Goal: Register for event/course

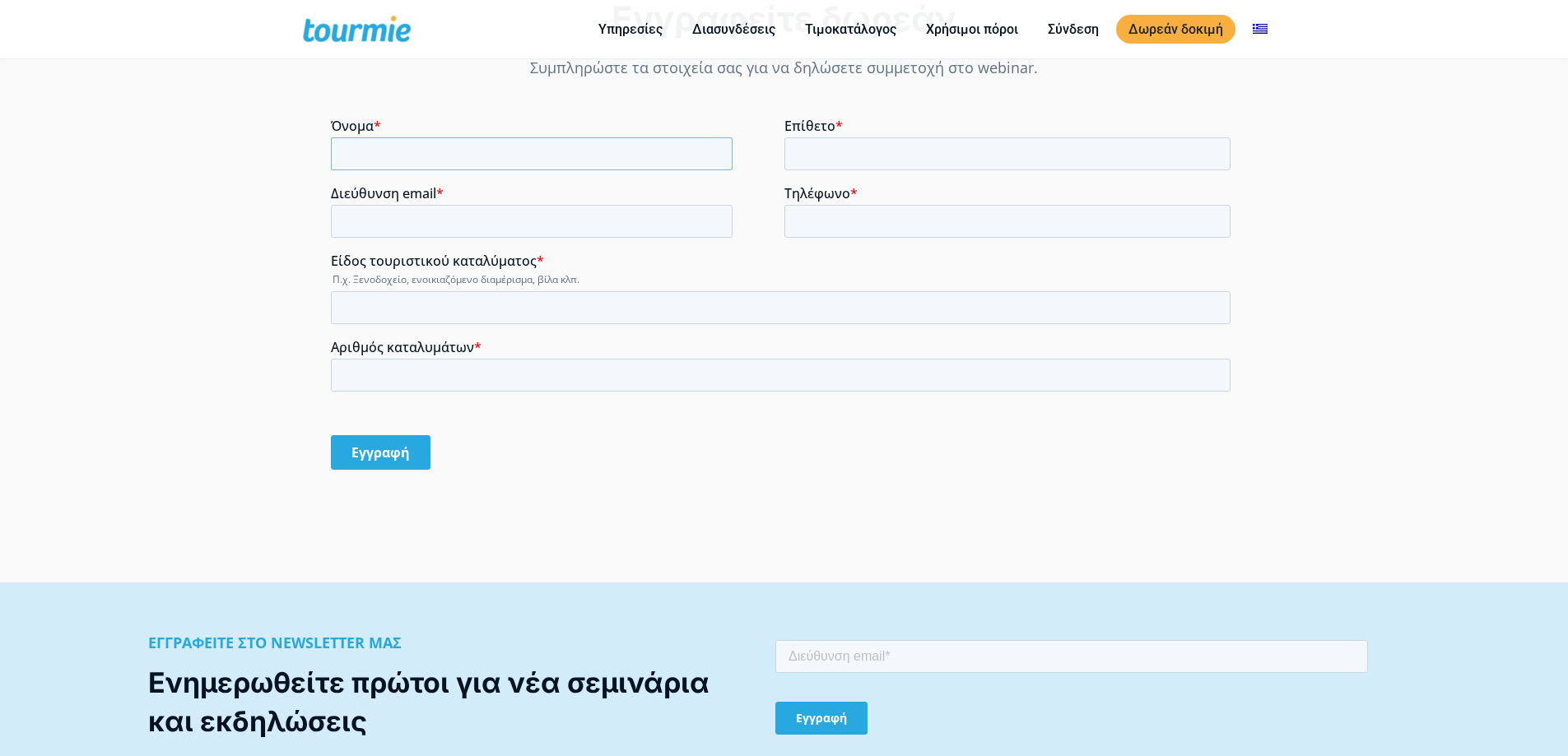
click at [430, 149] on input "Όνομα *" at bounding box center [531, 153] width 401 height 33
drag, startPoint x: 433, startPoint y: 170, endPoint x: 477, endPoint y: 221, distance: 67.4
click at [477, 222] on div "Διεύθυνση email *" at bounding box center [558, 213] width 454 height 53
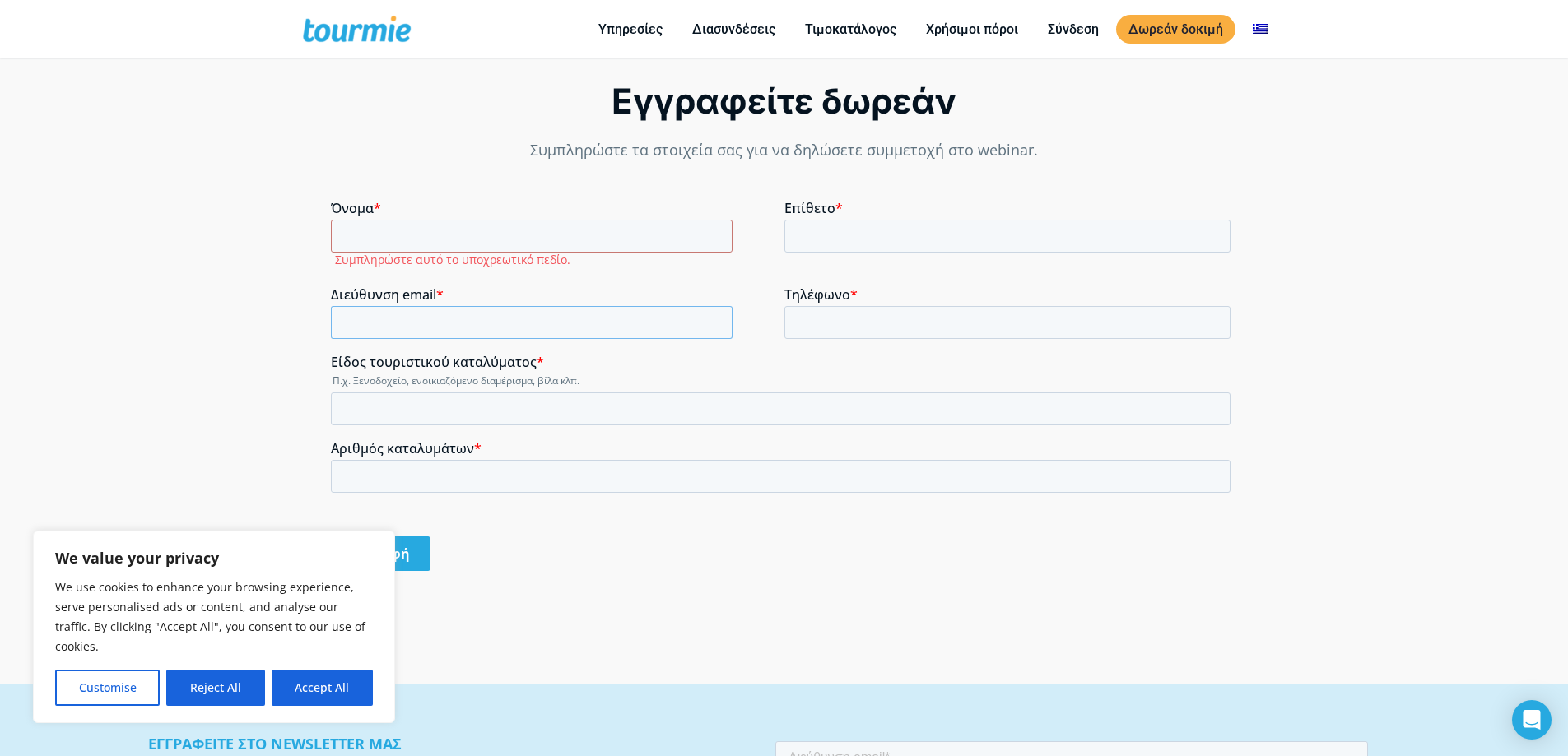
scroll to position [1287, 0]
click at [431, 239] on input "Όνομα *" at bounding box center [531, 236] width 401 height 33
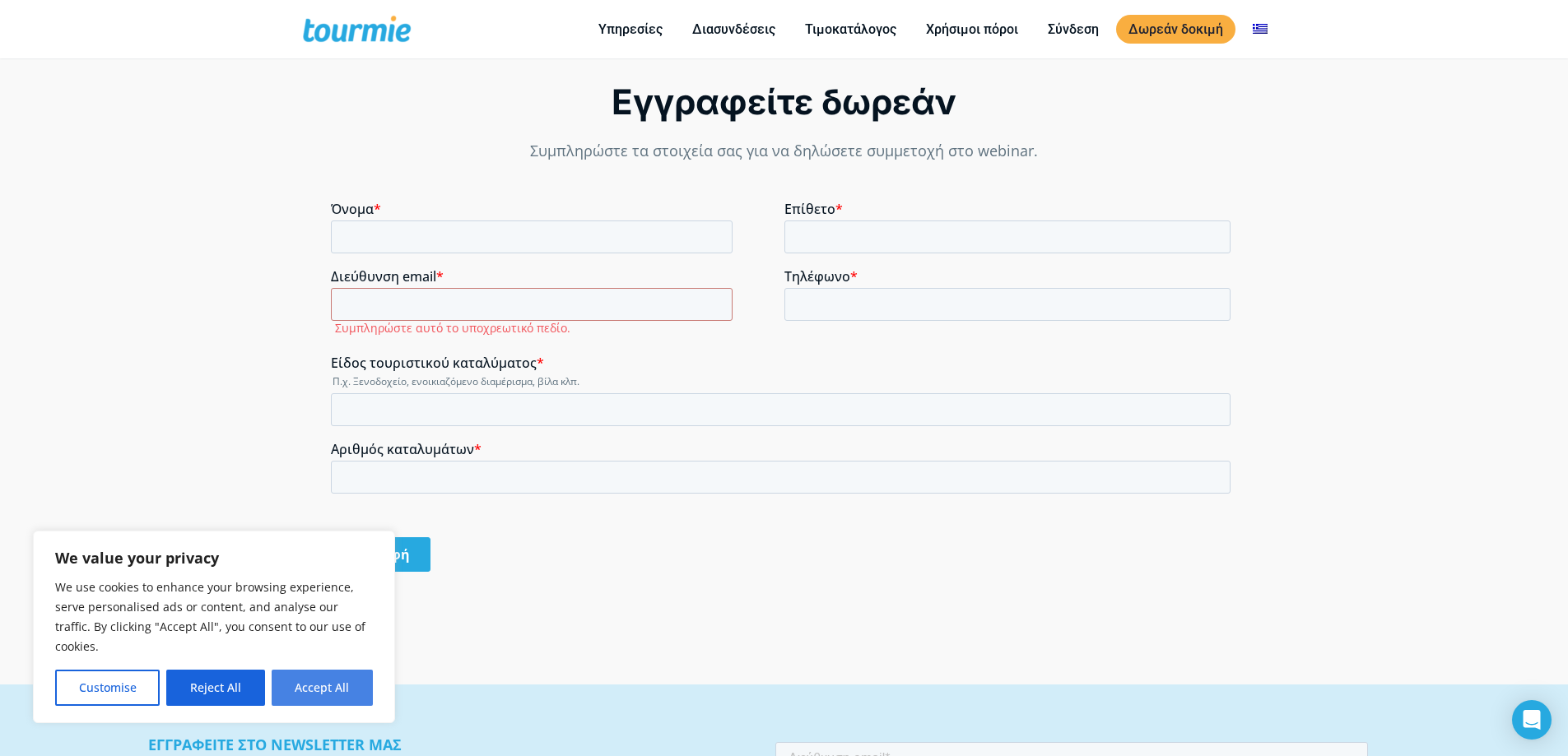
click at [350, 678] on button "Accept All" at bounding box center [322, 687] width 101 height 36
checkbox input "true"
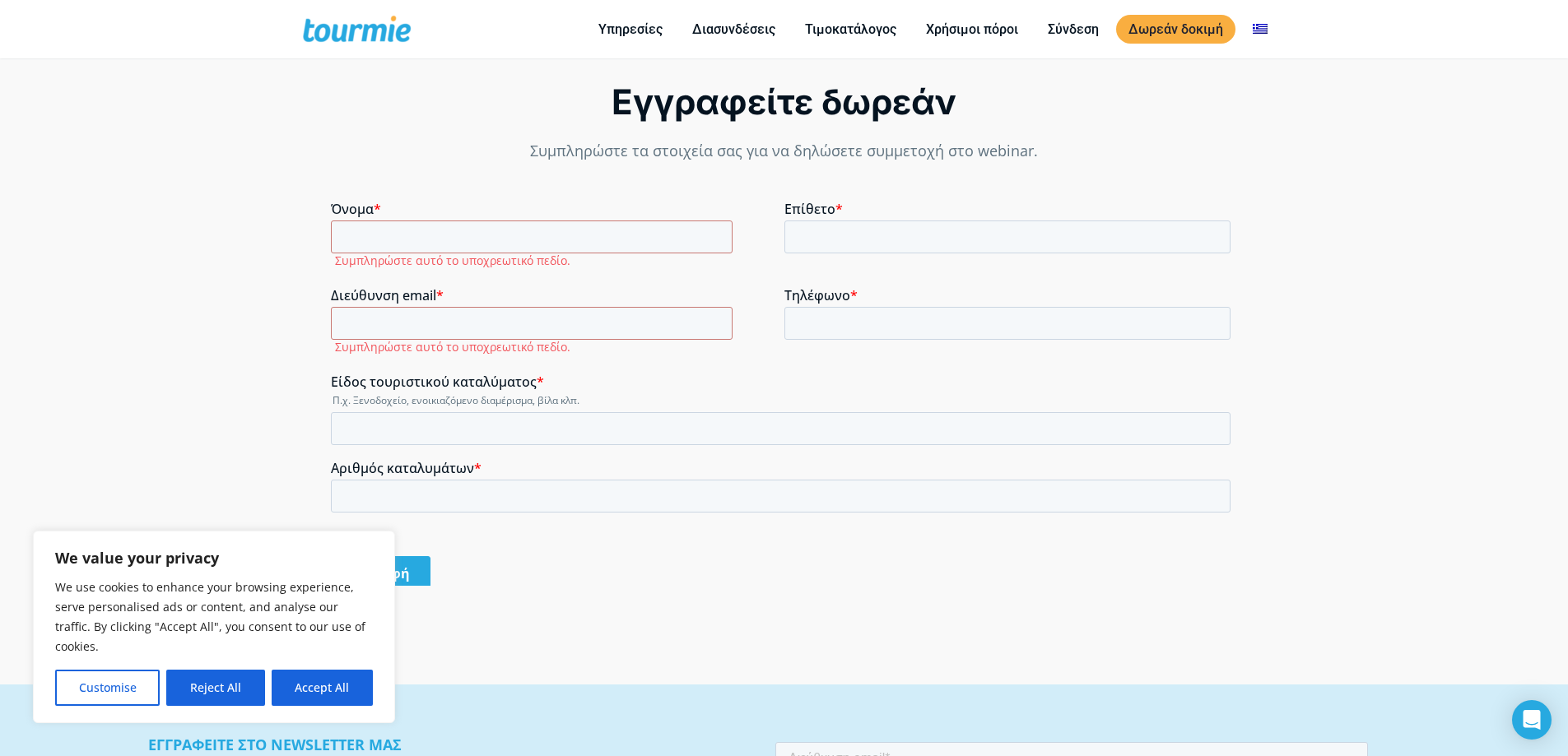
checkbox input "true"
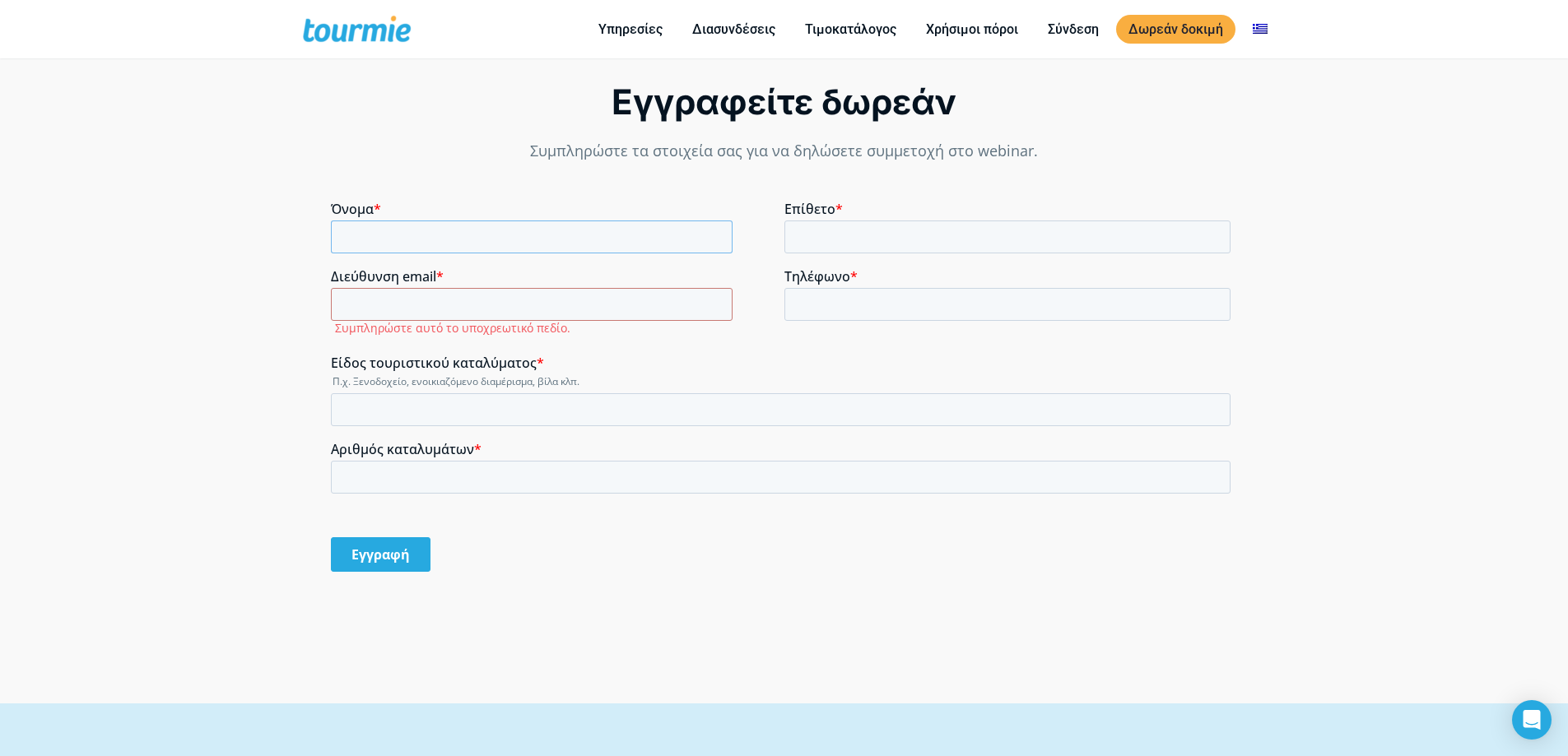
click at [431, 234] on input "Όνομα *" at bounding box center [531, 236] width 401 height 33
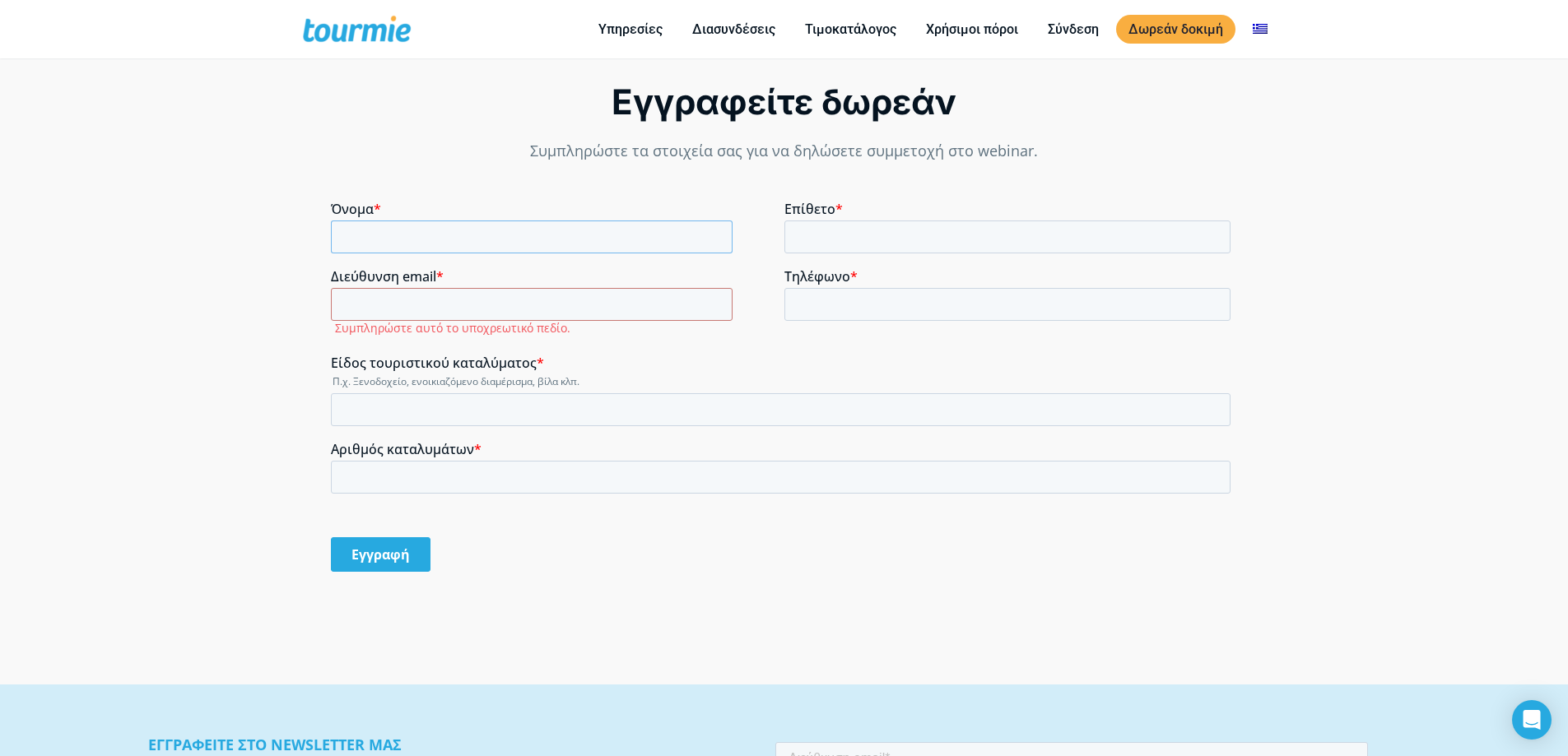
type input "ΑΝΔΡΕΑΣ"
click at [922, 244] on input "Επίθετο *" at bounding box center [1008, 236] width 446 height 33
type input "ΠΕΤΡΑΚΗΣ"
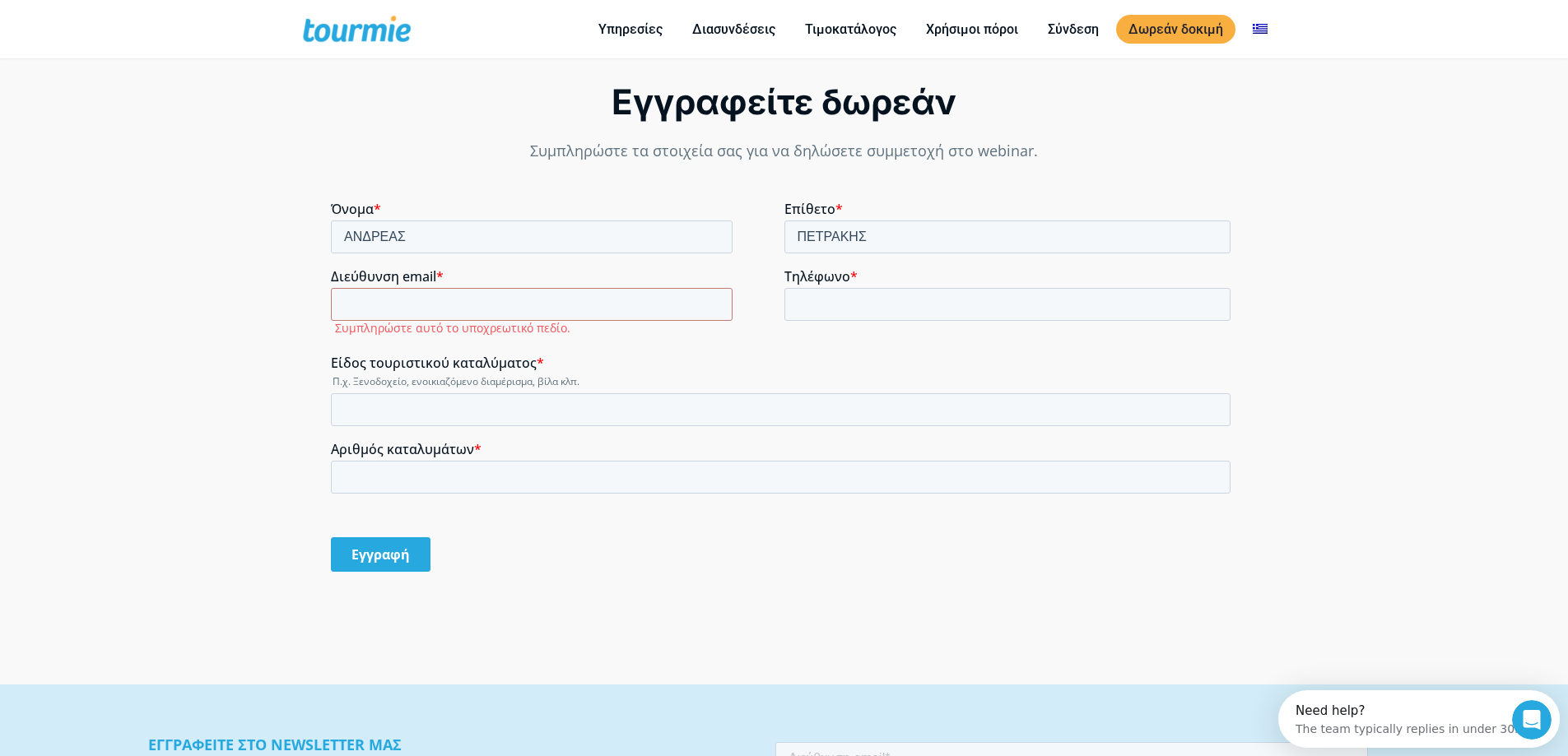
click at [445, 324] on label "Συμπληρώστε αυτό το υποχρεωτικό πεδίο." at bounding box center [559, 328] width 449 height 15
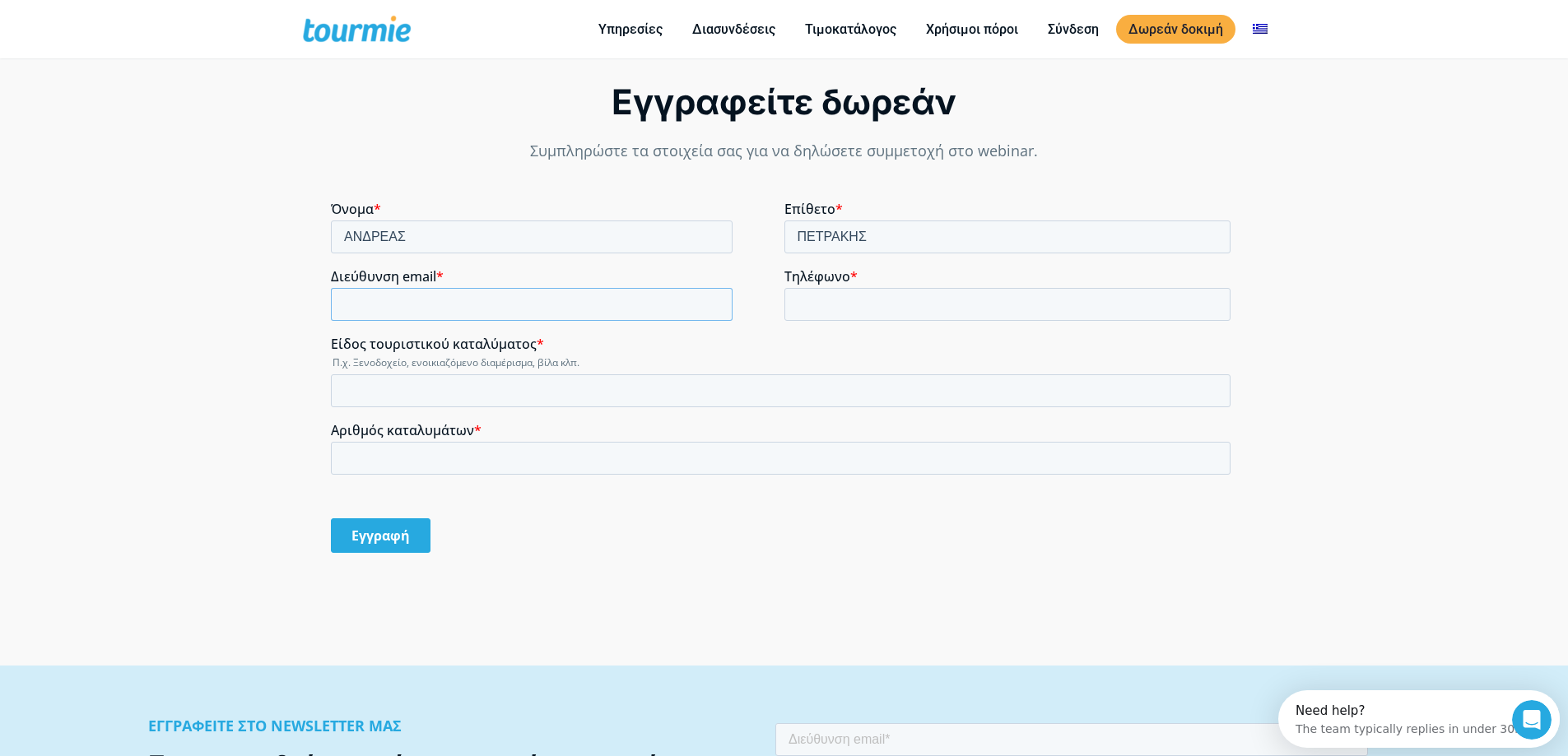
click at [415, 304] on input "Διεύθυνση email *" at bounding box center [531, 303] width 401 height 33
type input "[EMAIL_ADDRESS][DOMAIN_NAME]"
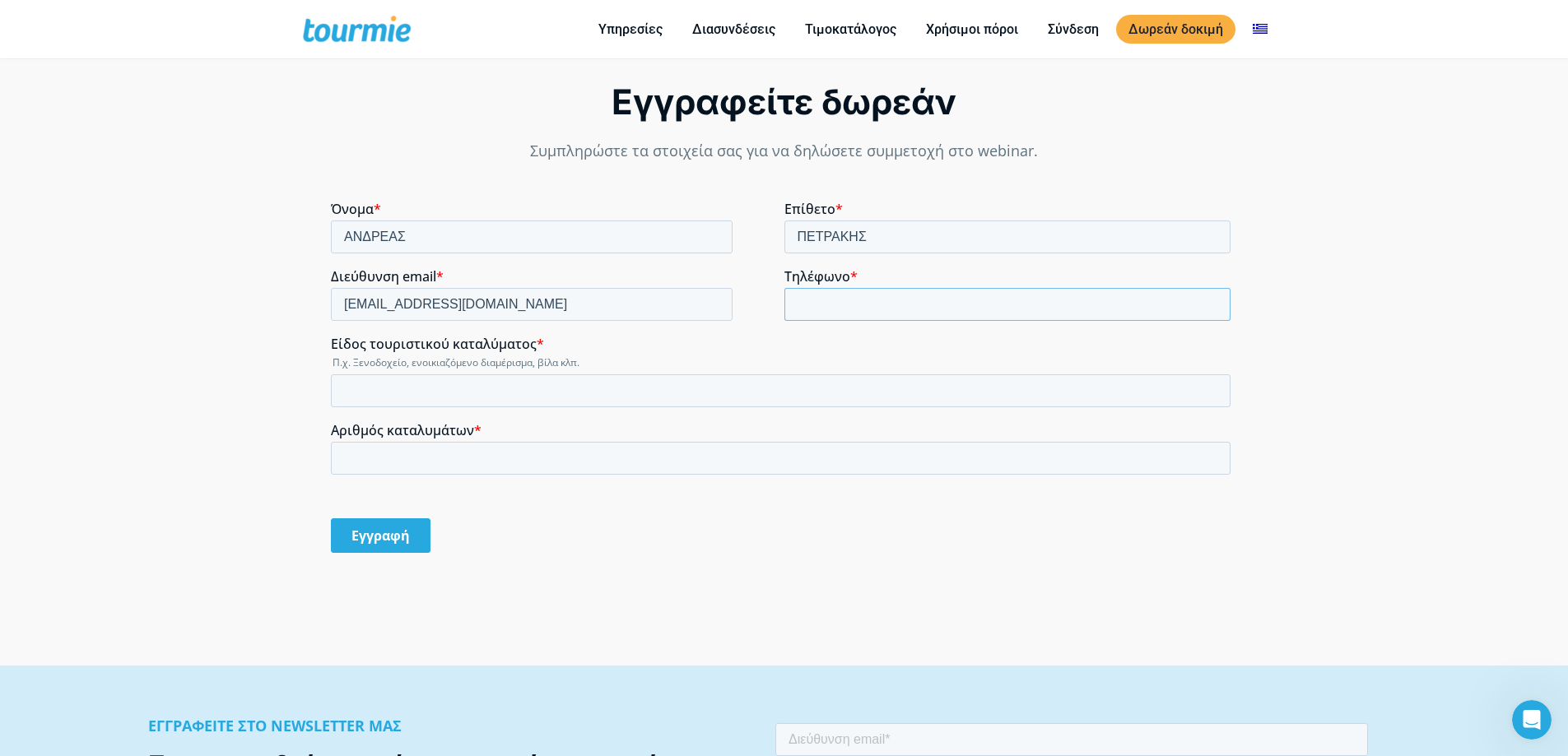
drag, startPoint x: 864, startPoint y: 288, endPoint x: 873, endPoint y: 288, distance: 9.0
click at [864, 288] on input "Τηλέφωνο *" at bounding box center [1008, 303] width 446 height 33
type input "[PHONE_NUMBER]"
click at [409, 403] on input "Είδος τουριστικού καταλύματος *" at bounding box center [780, 390] width 899 height 33
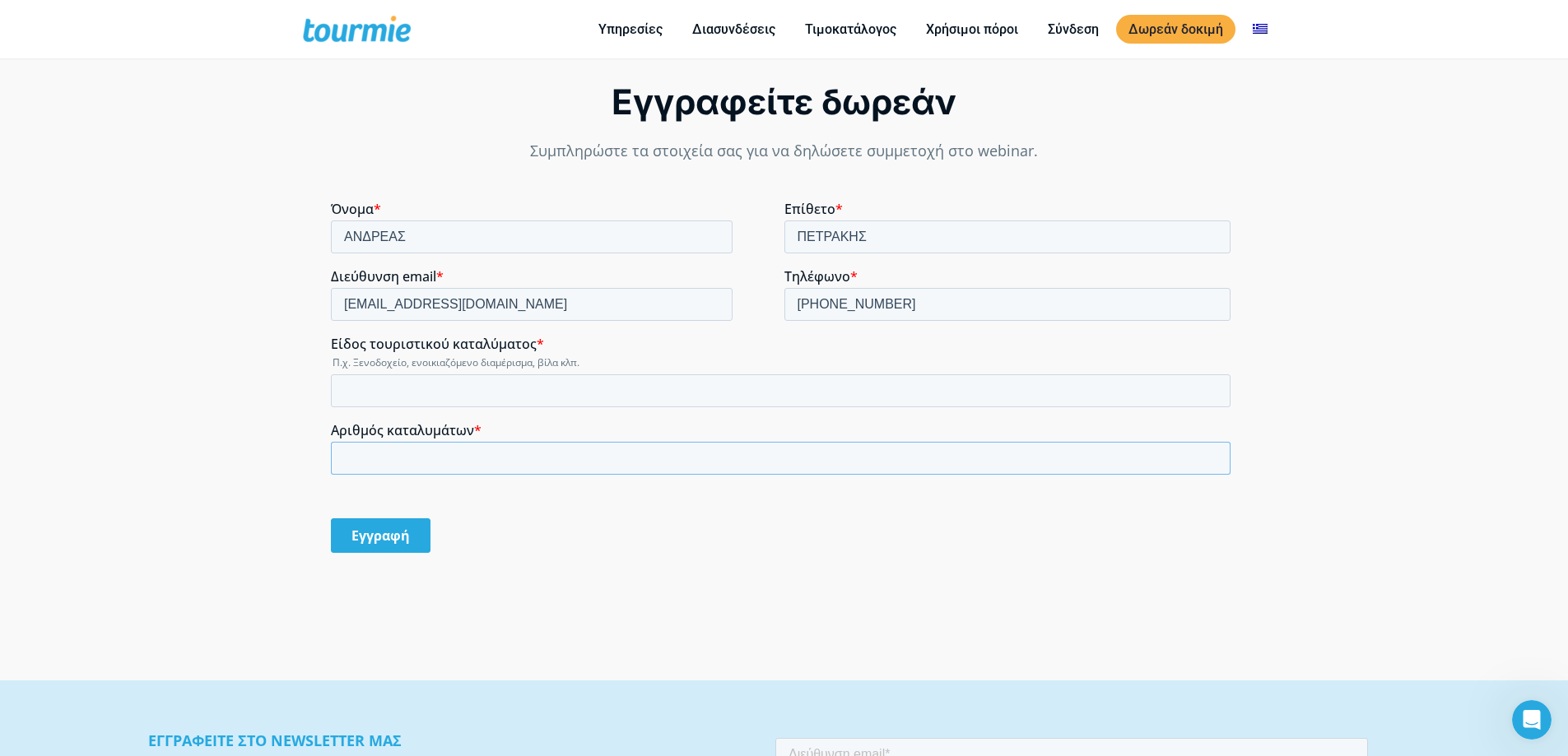
click at [398, 447] on div "Αριθμός καταλυμάτων *" at bounding box center [784, 448] width 906 height 53
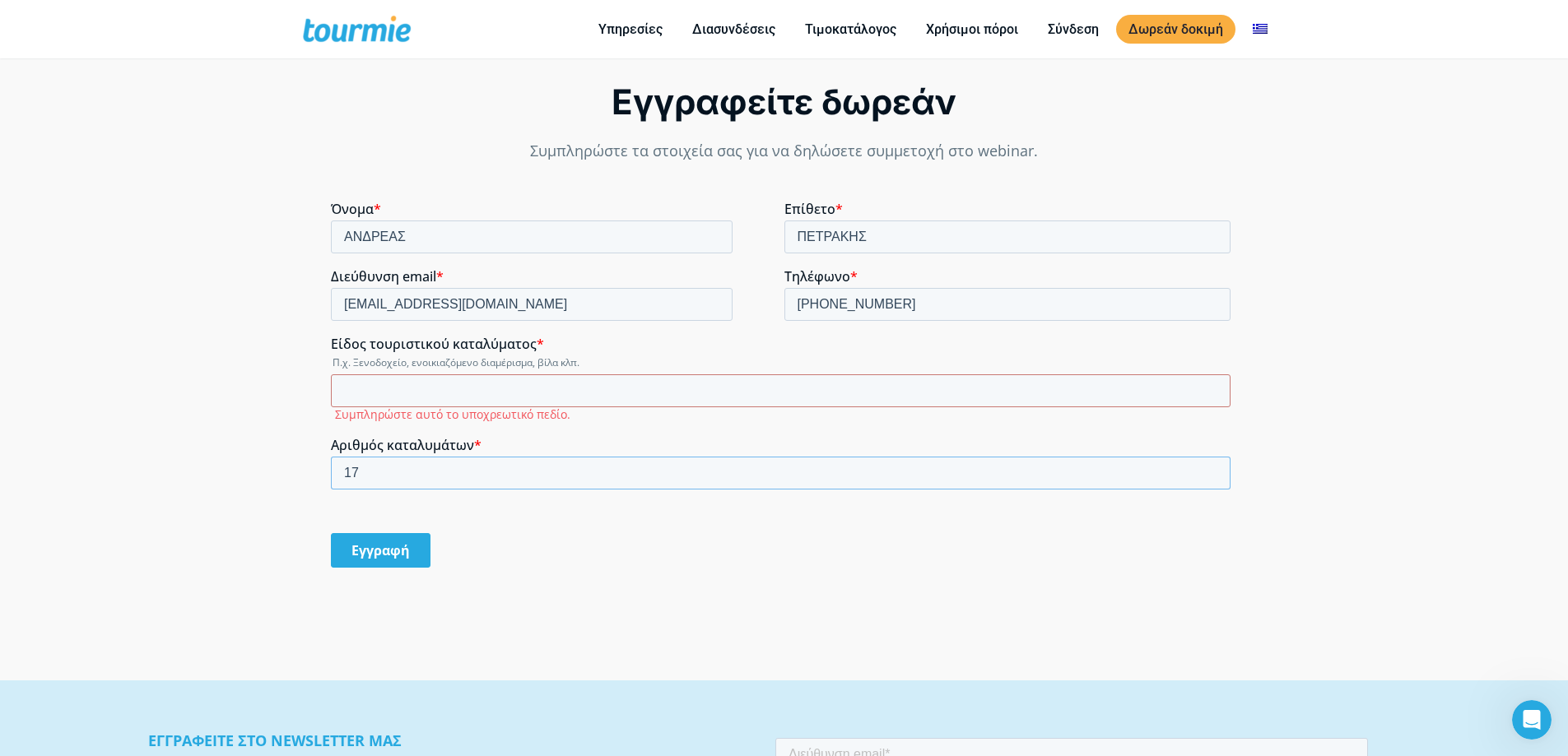
type input "17"
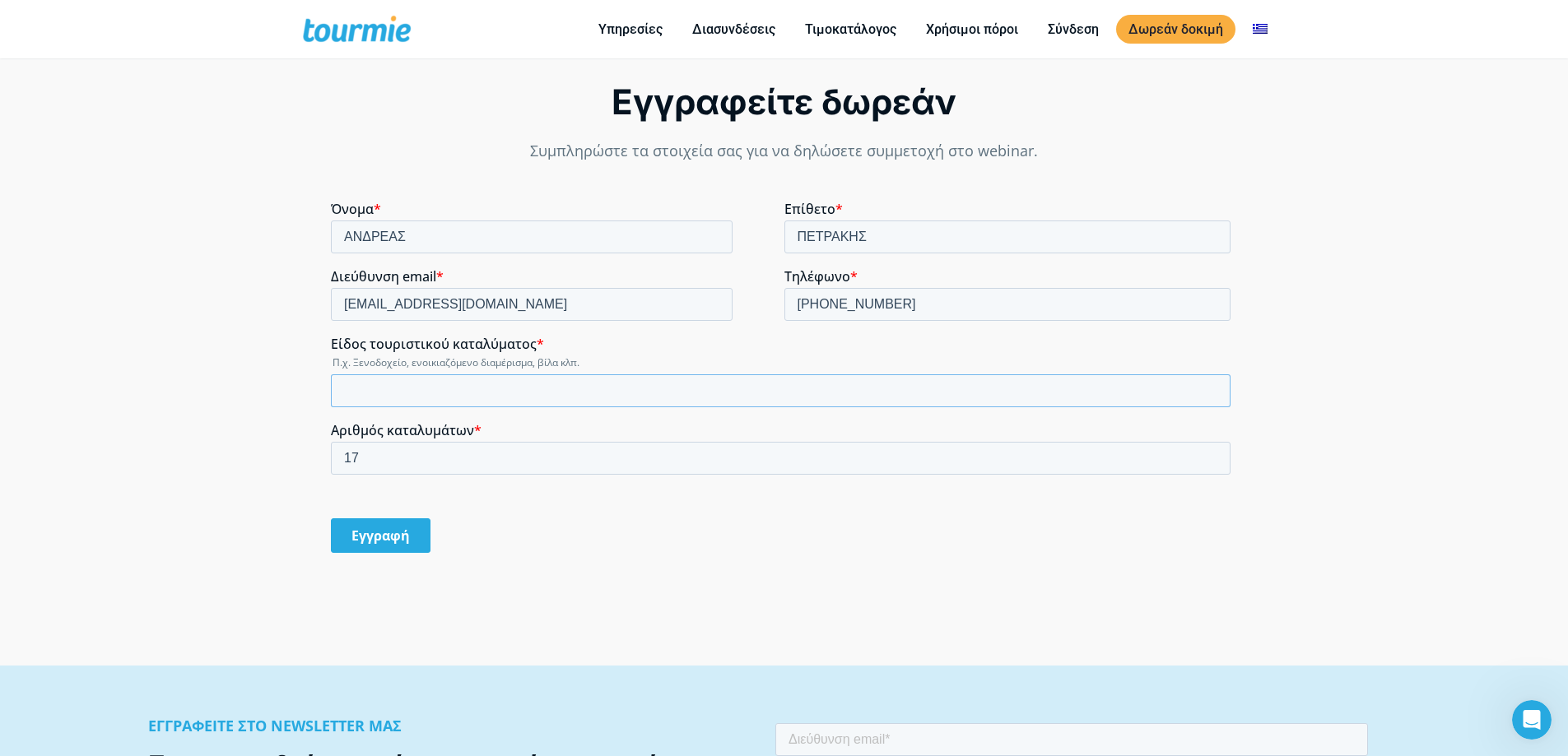
drag, startPoint x: 394, startPoint y: 387, endPoint x: 401, endPoint y: 385, distance: 7.3
click at [394, 386] on input "Είδος τουριστικού καταλύματος *" at bounding box center [780, 390] width 899 height 33
type input "D"
type input "Διάφορα"
click at [376, 542] on input "Εγγραφή" at bounding box center [380, 535] width 100 height 34
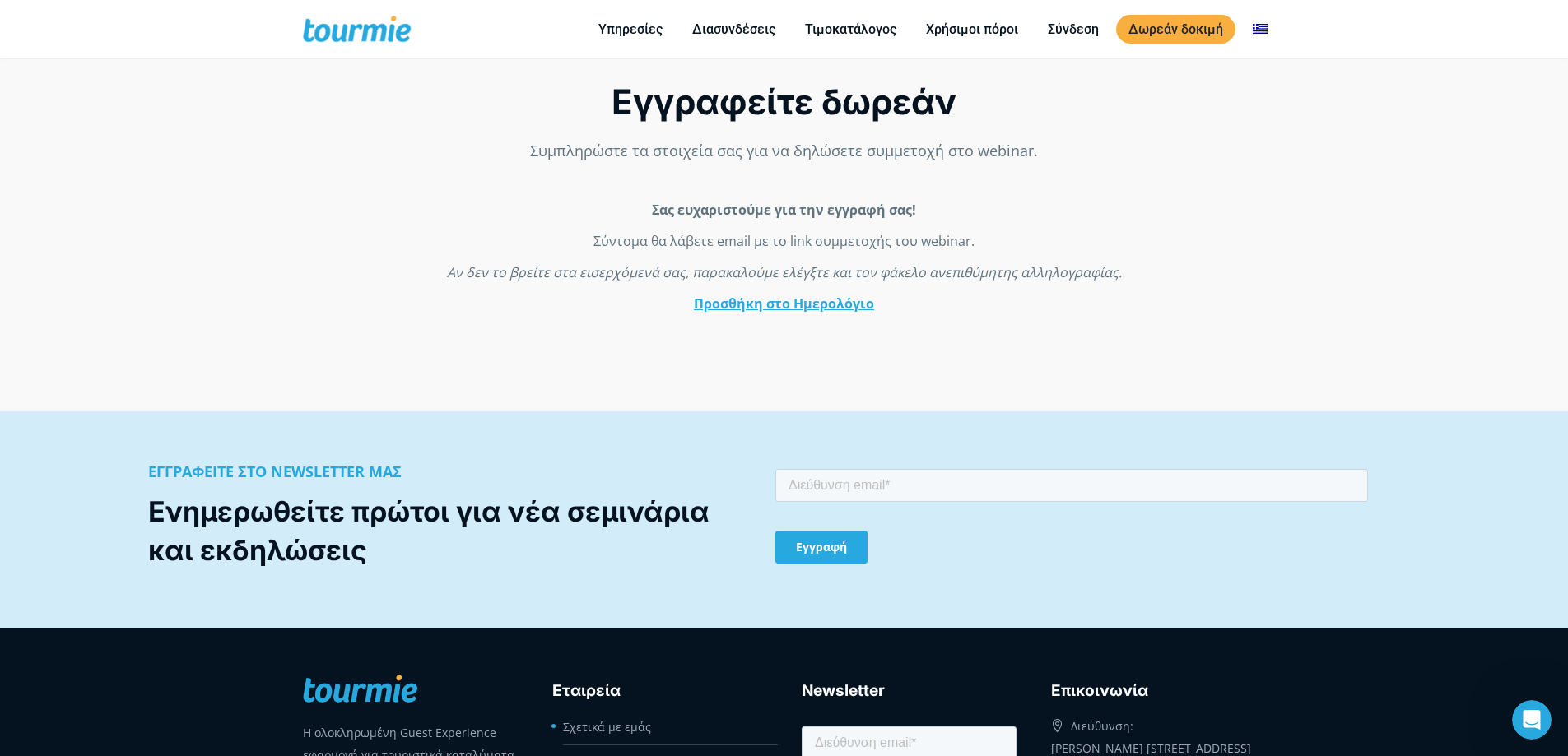
click at [829, 306] on link "Προσθήκη στο Ημερολόγιο" at bounding box center [784, 303] width 180 height 19
